Goal: Transaction & Acquisition: Purchase product/service

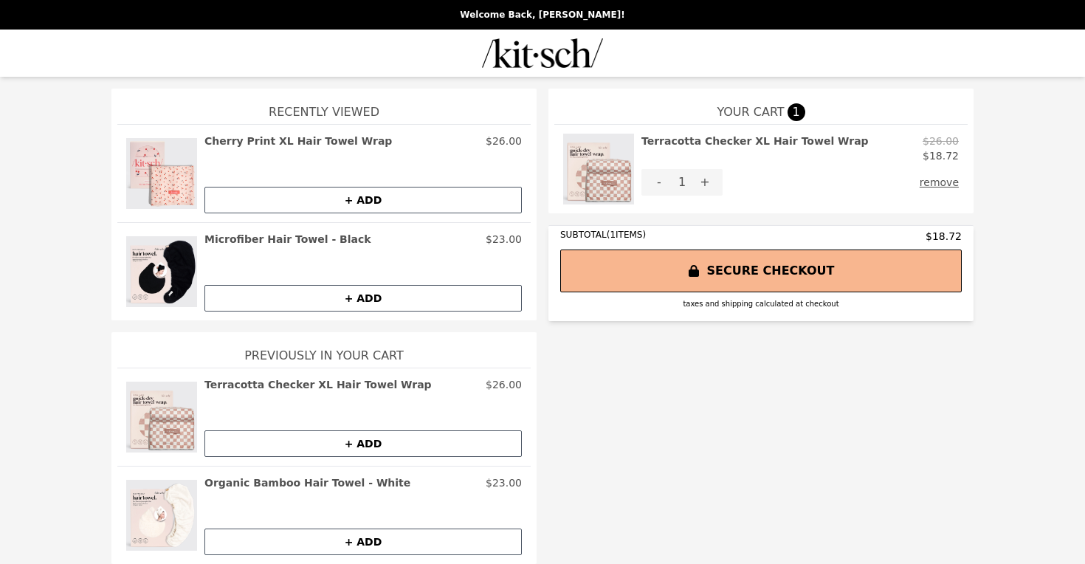
click at [277, 379] on h2 "Terracotta Checker XL Hair Towel Wrap" at bounding box center [317, 384] width 227 height 15
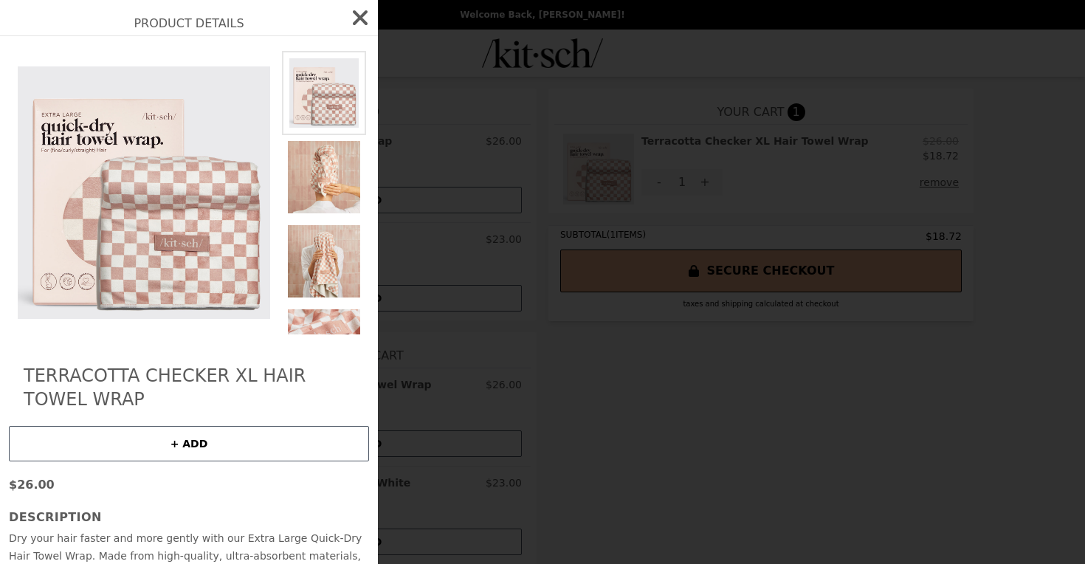
click at [364, 13] on icon "button" at bounding box center [360, 17] width 15 height 15
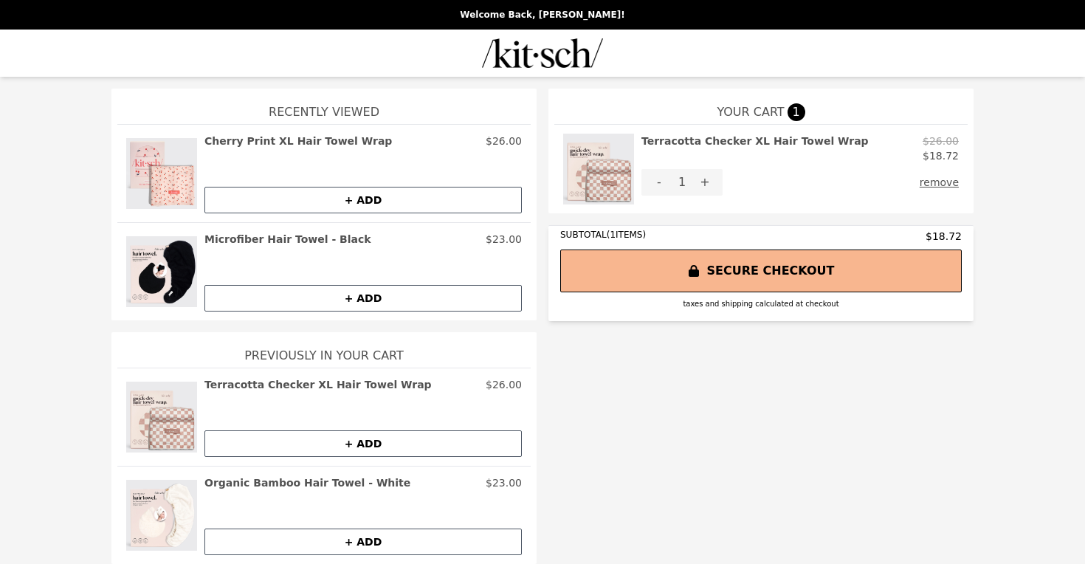
click at [172, 184] on img at bounding box center [161, 174] width 71 height 80
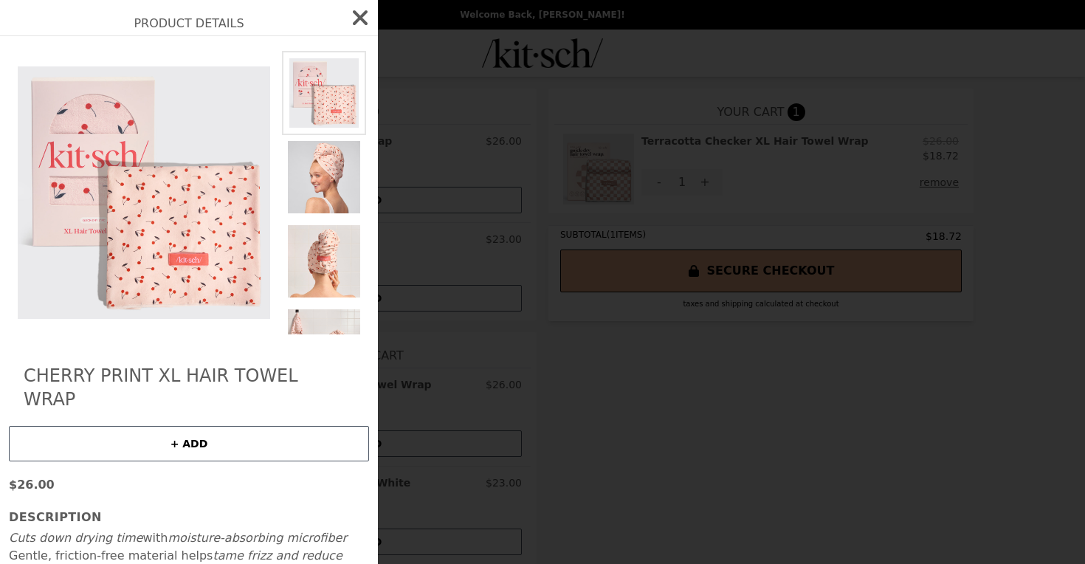
click at [365, 17] on icon "button" at bounding box center [360, 18] width 24 height 24
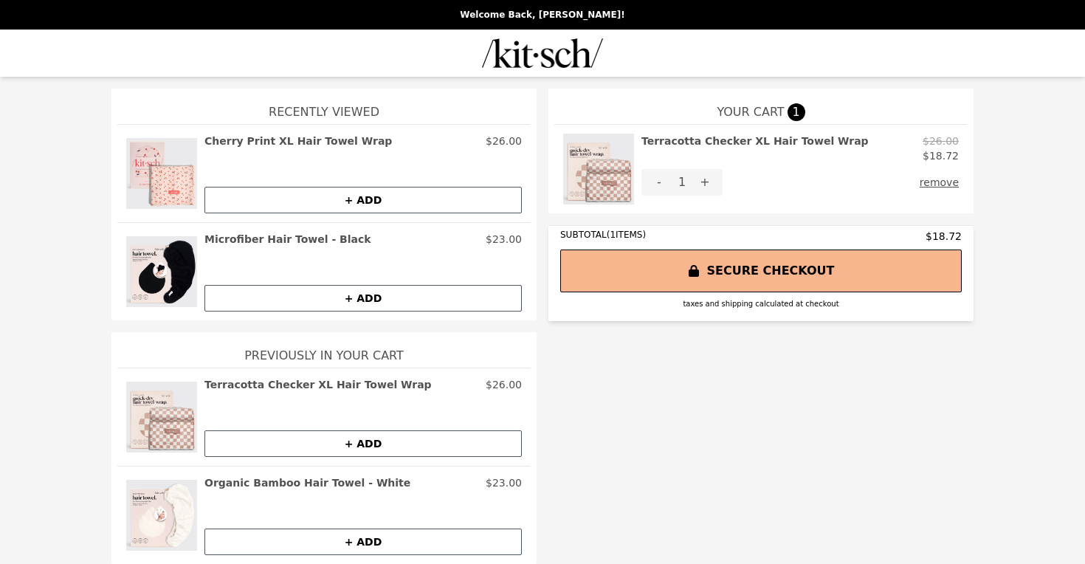
click at [190, 404] on img at bounding box center [161, 417] width 71 height 80
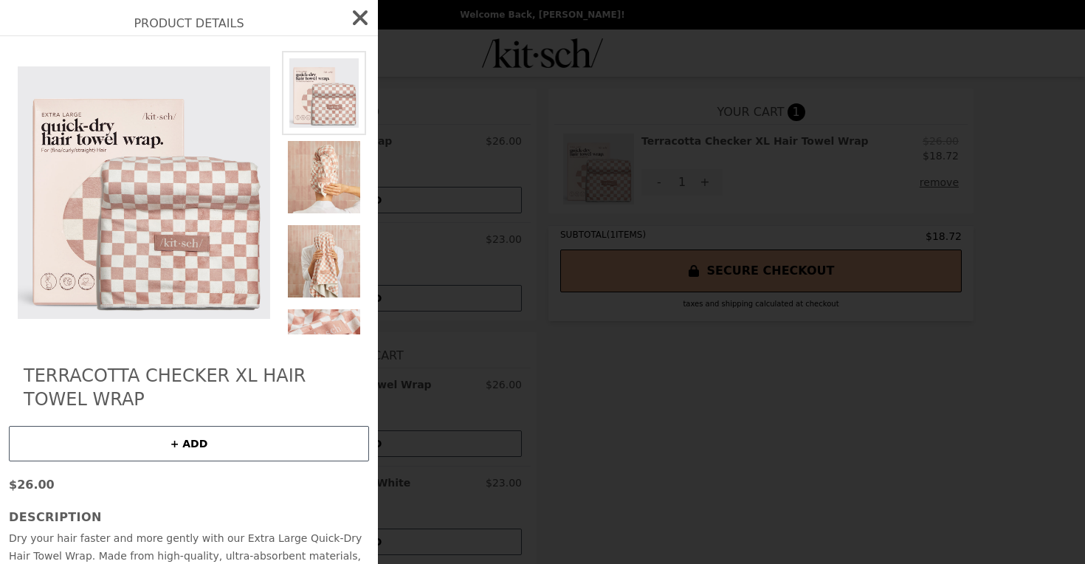
click at [365, 13] on icon "button" at bounding box center [360, 17] width 15 height 15
